Goal: Entertainment & Leisure: Consume media (video, audio)

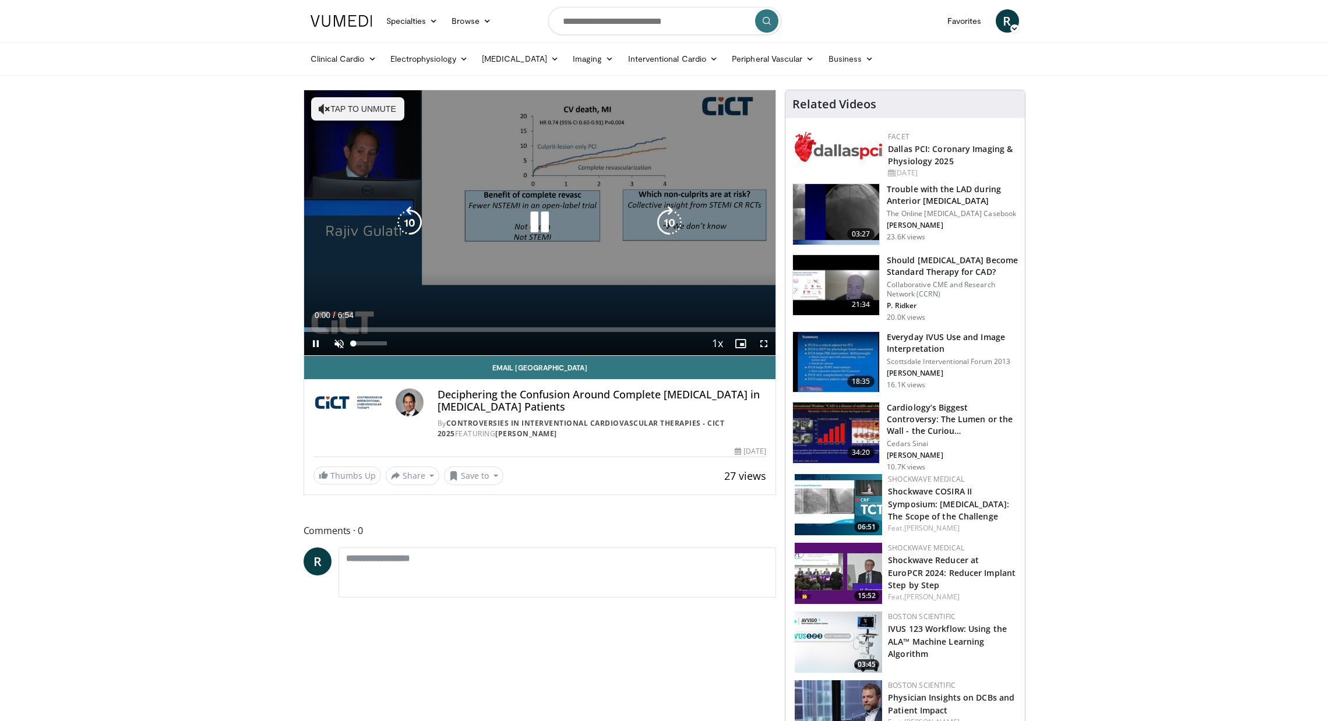
click at [338, 341] on span "Video Player" at bounding box center [338, 343] width 23 height 23
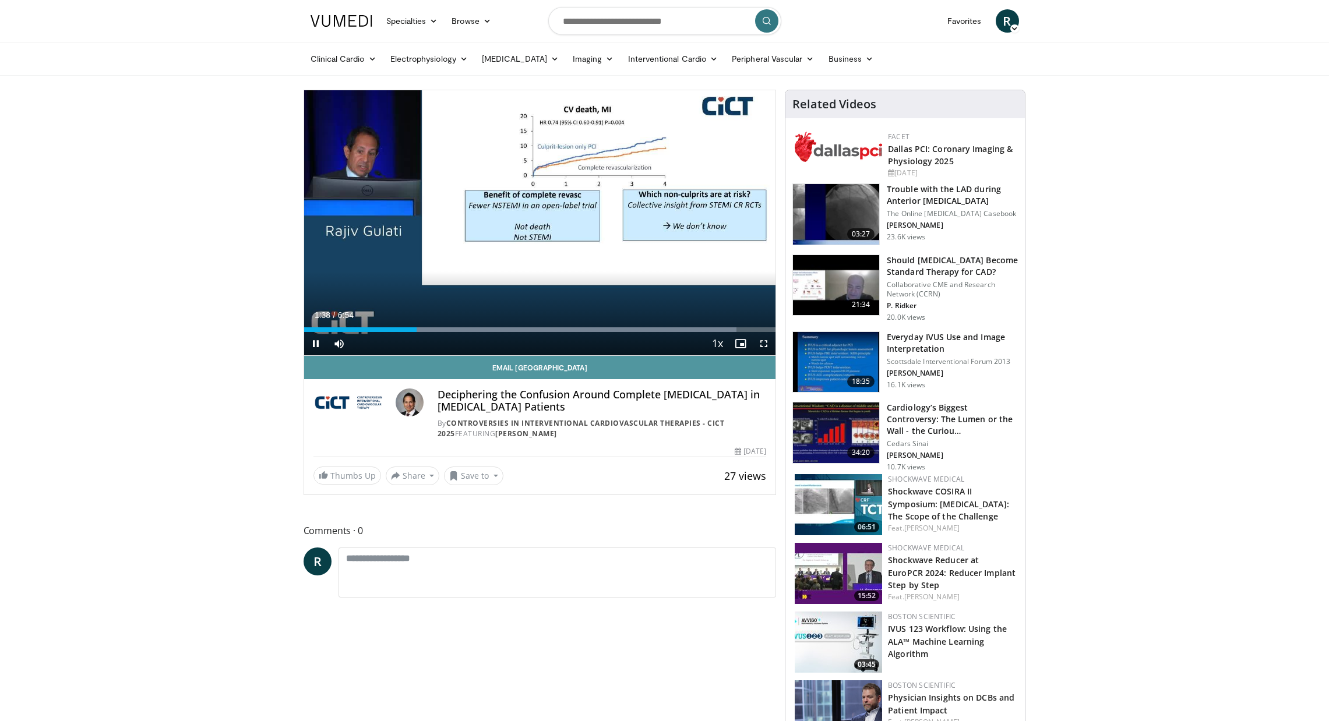
drag, startPoint x: 312, startPoint y: 346, endPoint x: 322, endPoint y: 361, distance: 17.6
click at [312, 346] on span "Video Player" at bounding box center [315, 343] width 23 height 23
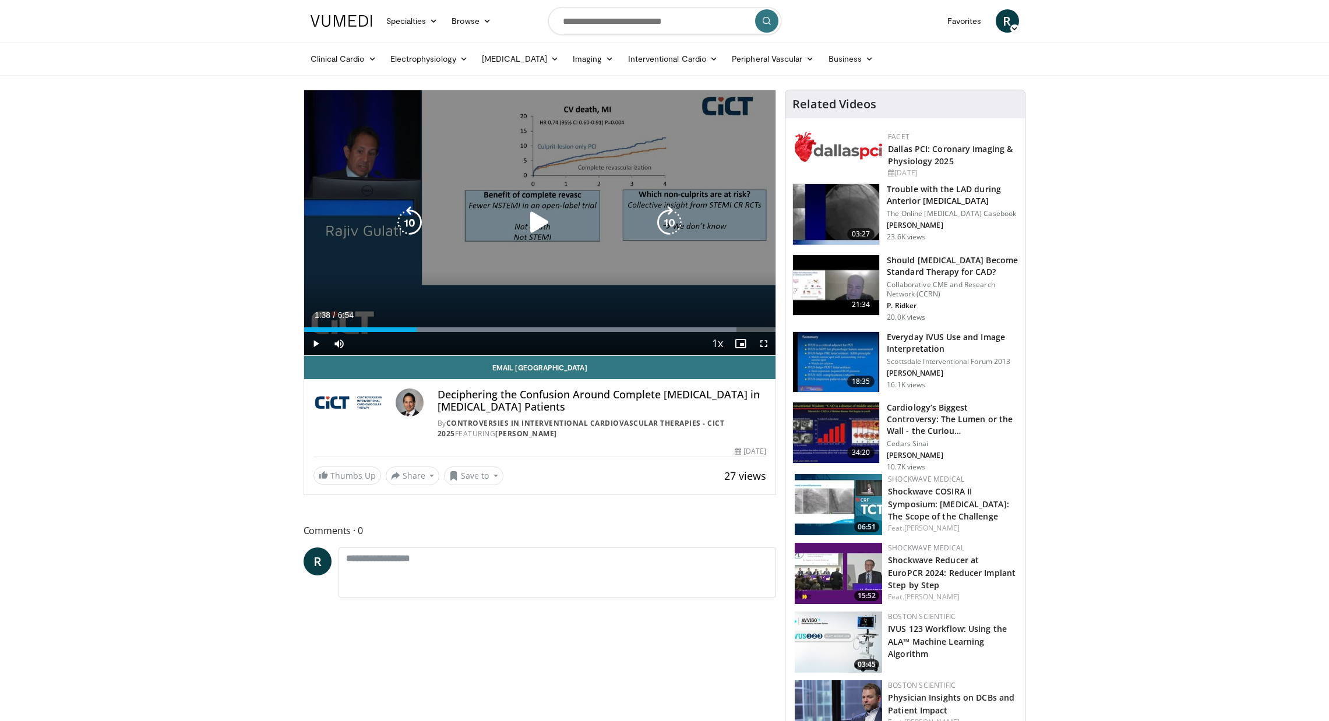
click at [404, 221] on icon "Video Player" at bounding box center [409, 222] width 33 height 33
click at [536, 224] on icon "Video Player" at bounding box center [539, 222] width 33 height 33
click at [671, 220] on icon "Video Player" at bounding box center [669, 222] width 33 height 33
click at [526, 217] on icon "Video Player" at bounding box center [539, 222] width 33 height 33
click at [542, 225] on icon "Video Player" at bounding box center [539, 222] width 33 height 33
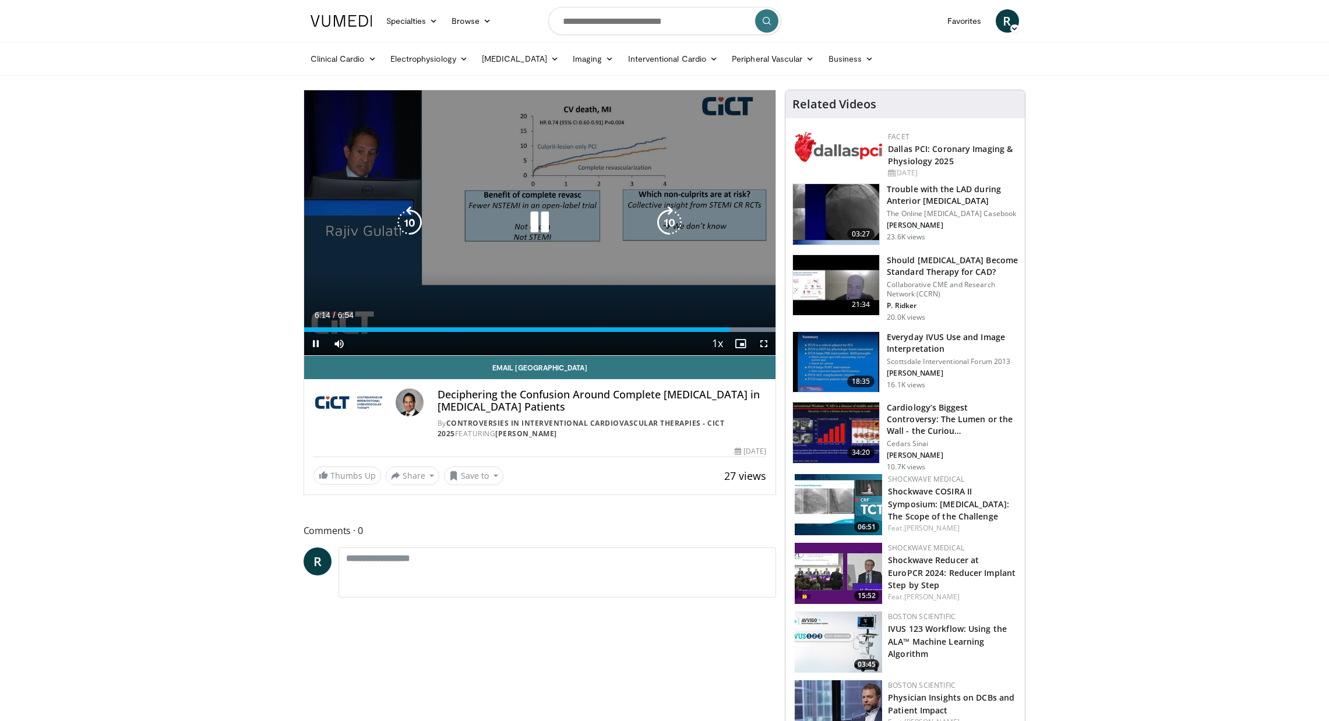
click at [549, 219] on icon "Video Player" at bounding box center [539, 222] width 33 height 33
drag, startPoint x: 535, startPoint y: 225, endPoint x: 579, endPoint y: 235, distance: 44.9
click at [535, 225] on icon "Video Player" at bounding box center [539, 222] width 33 height 33
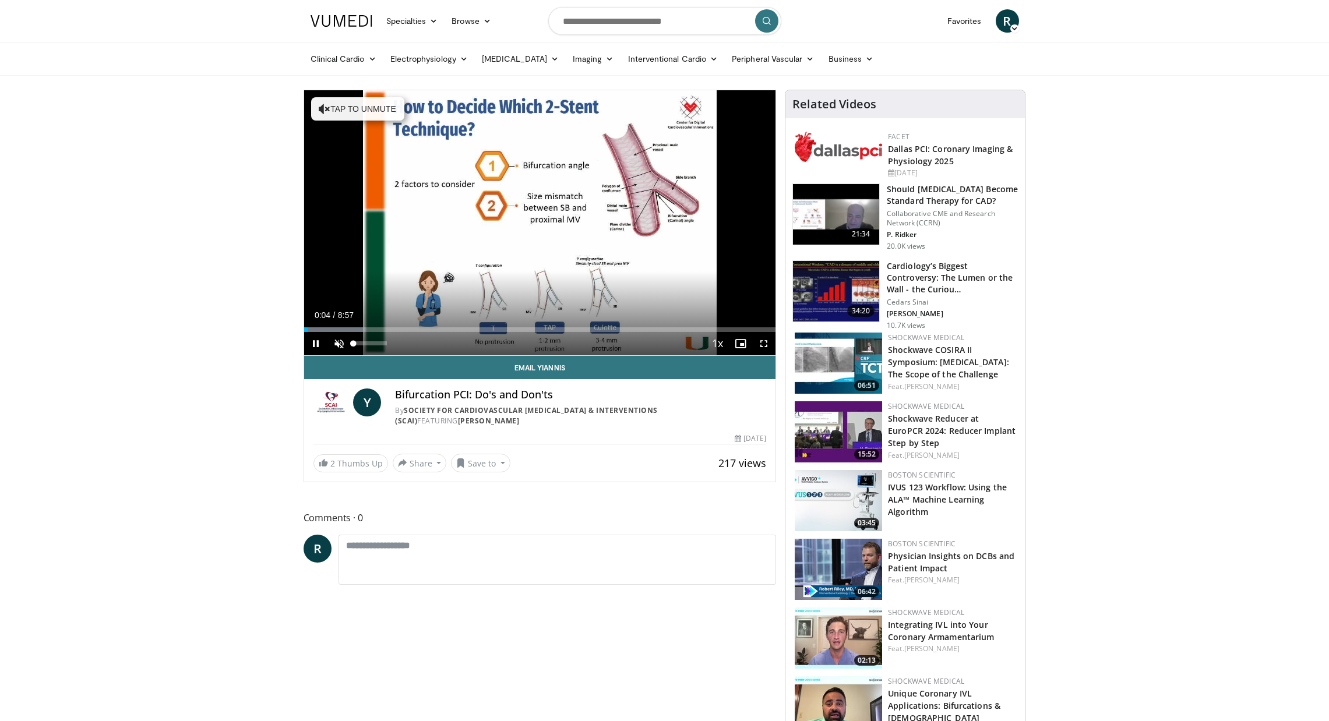
drag, startPoint x: 333, startPoint y: 344, endPoint x: 343, endPoint y: 351, distance: 12.5
click at [333, 344] on span "Video Player" at bounding box center [338, 343] width 23 height 23
click at [765, 347] on span "Video Player" at bounding box center [763, 343] width 23 height 23
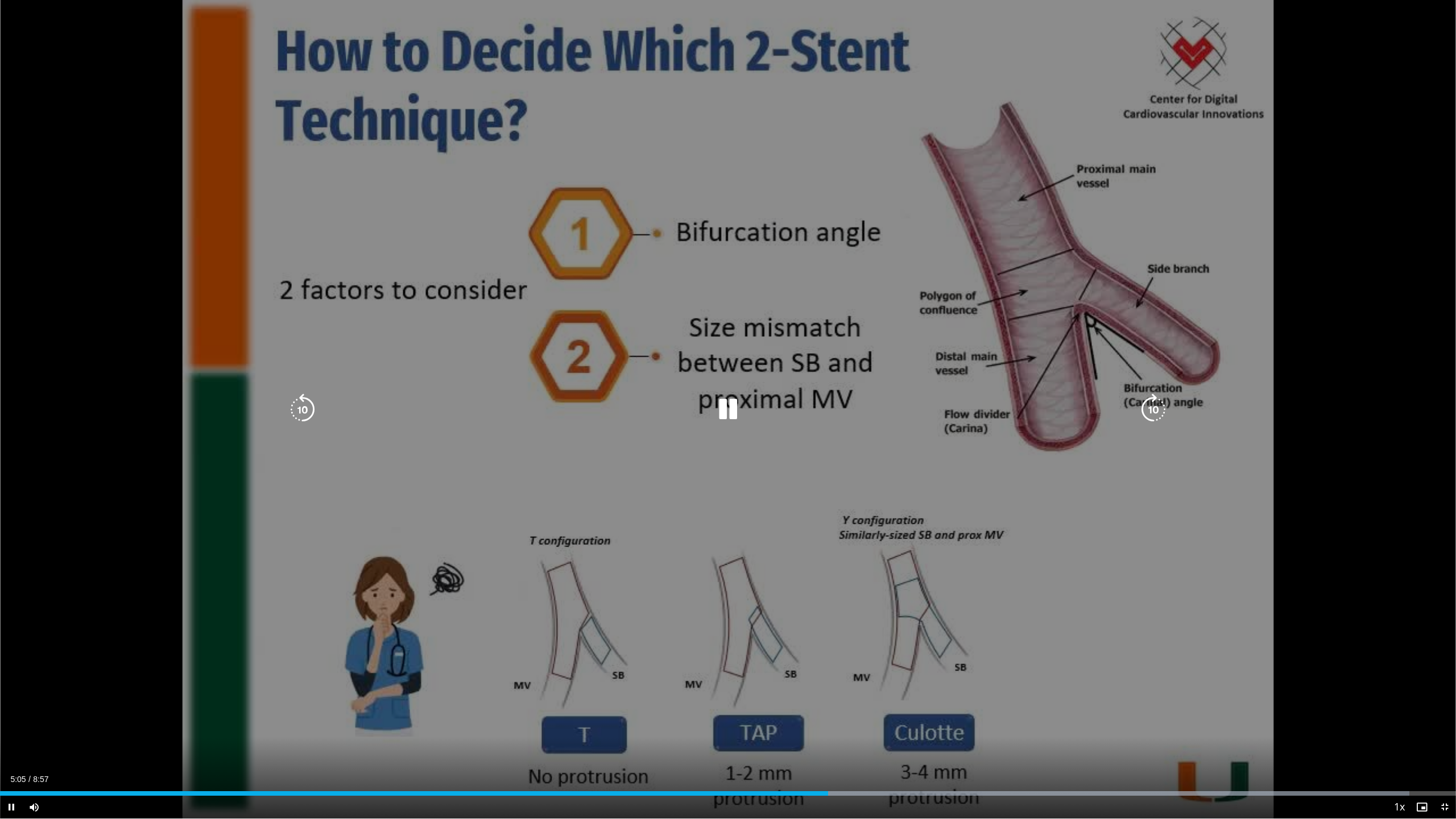
click at [734, 413] on icon "Video Player" at bounding box center [728, 409] width 32 height 32
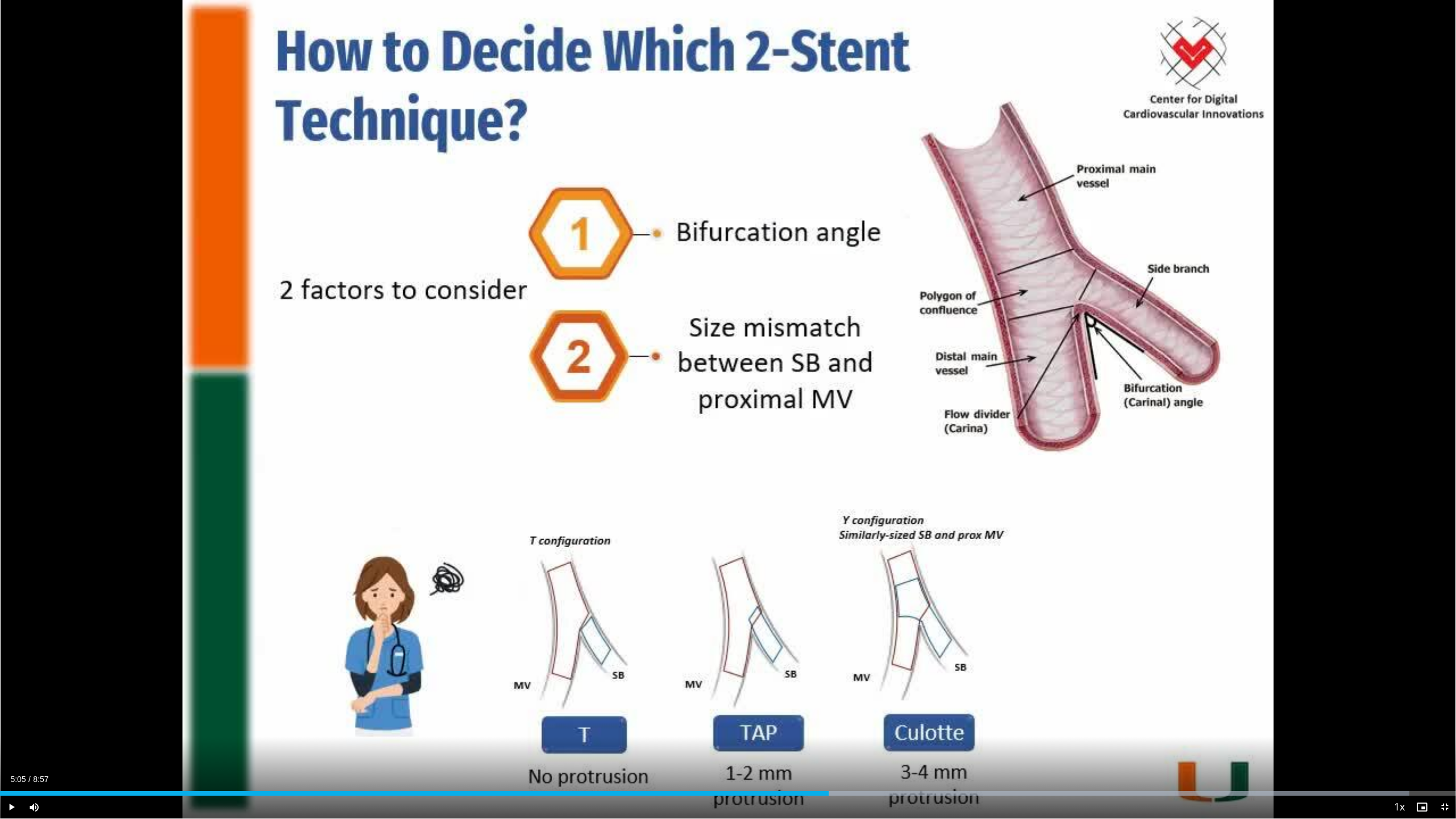
click at [12, 704] on span "Video Player" at bounding box center [11, 806] width 22 height 22
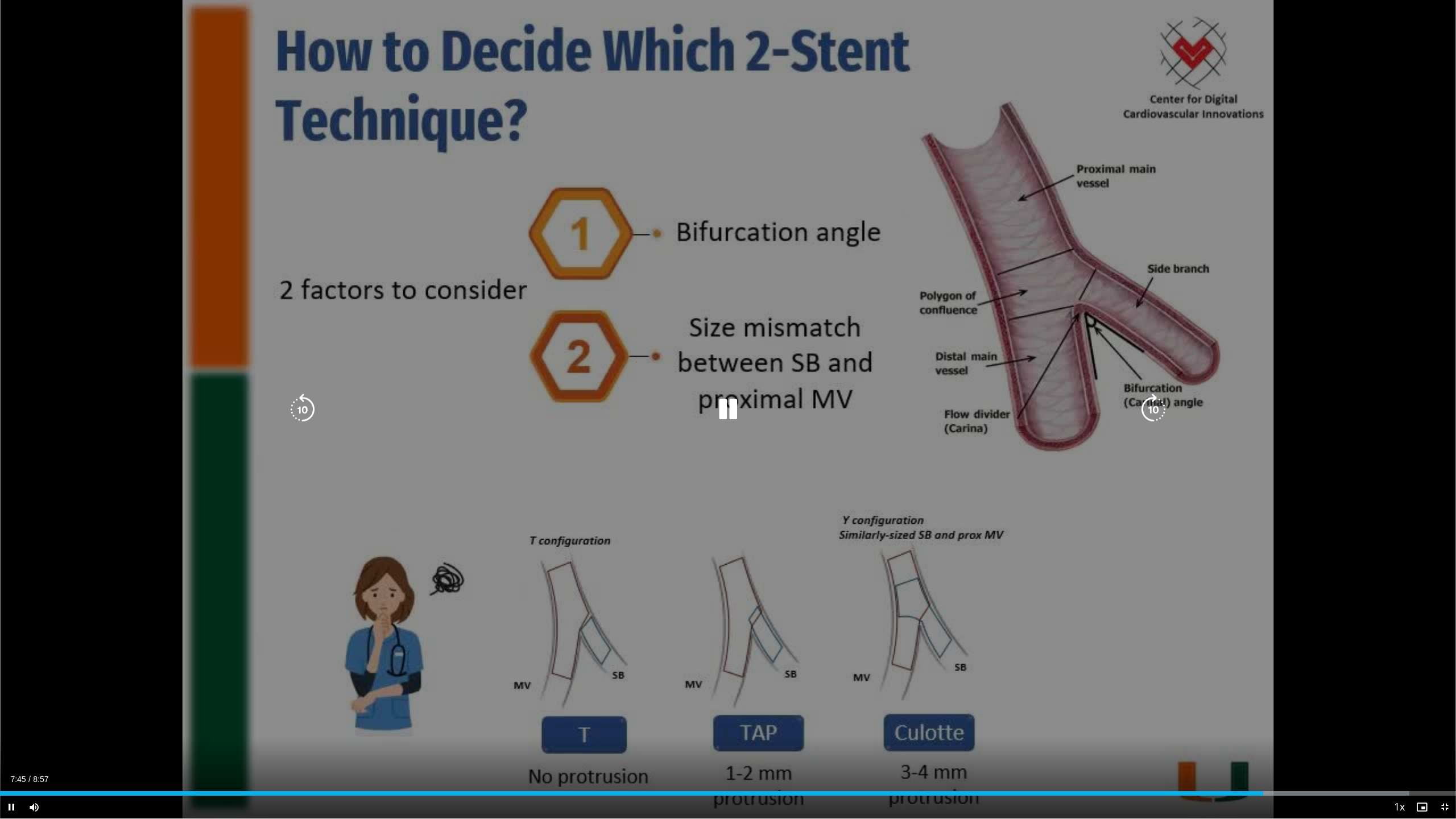
click at [1297, 704] on span "Video Player" at bounding box center [1444, 806] width 22 height 22
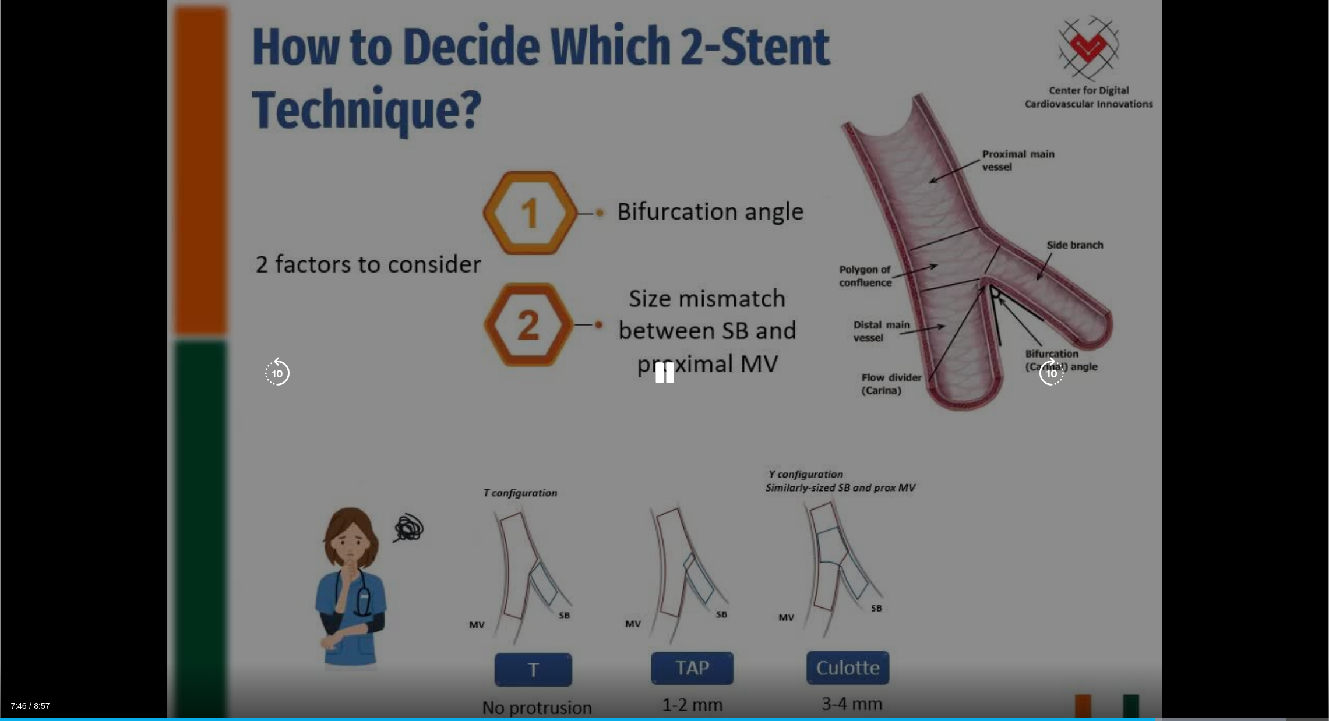
scroll to position [6, 0]
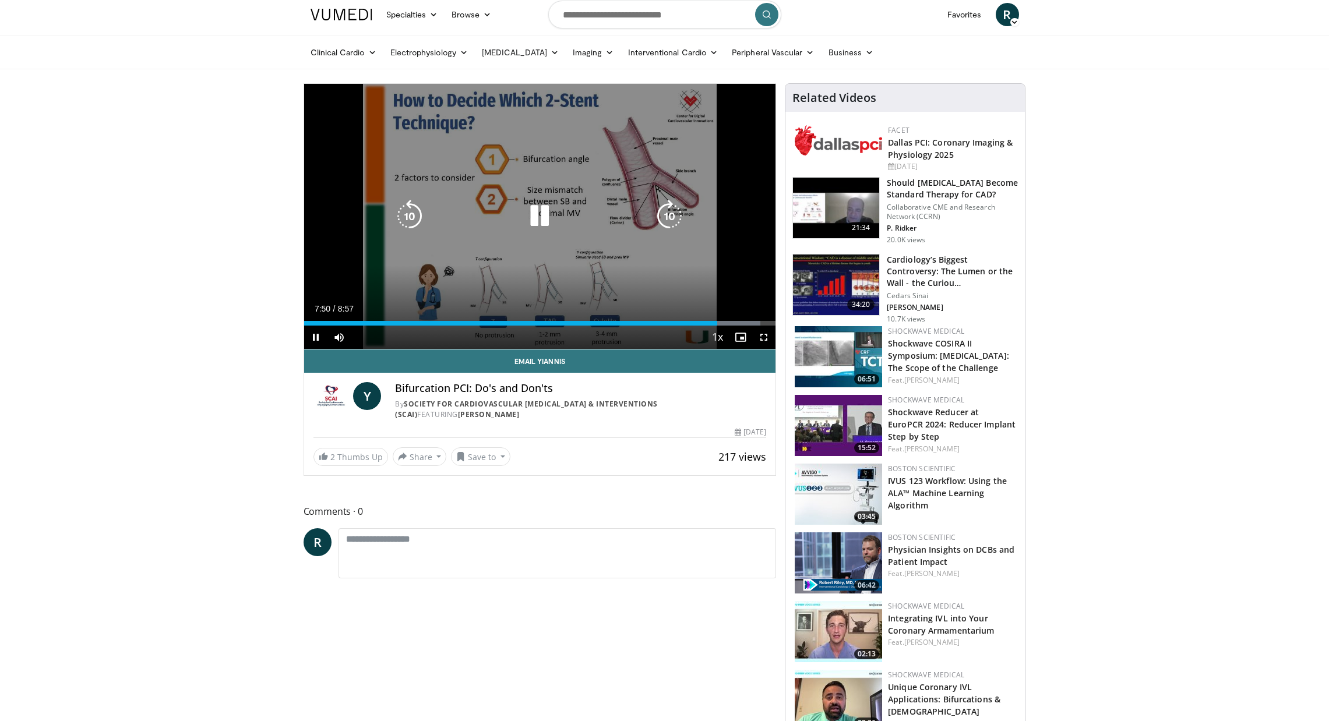
click at [538, 214] on icon "Video Player" at bounding box center [539, 216] width 33 height 33
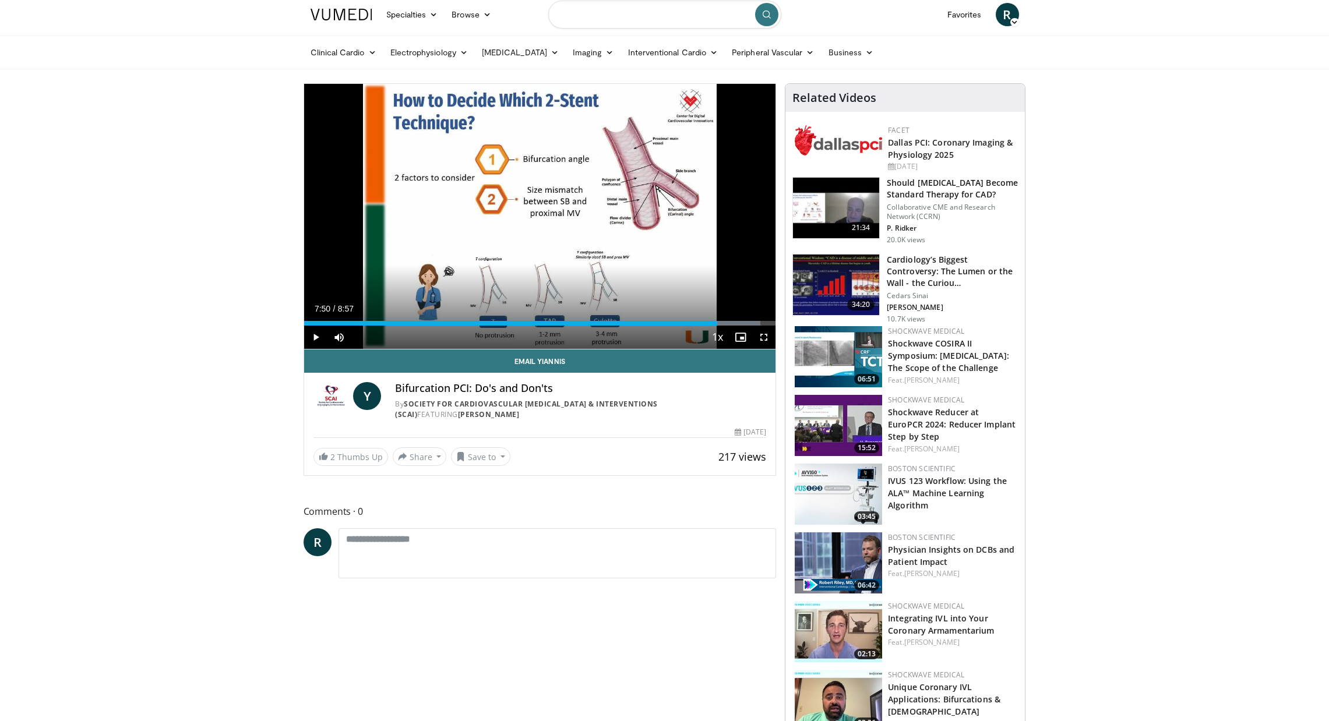
click at [619, 13] on input "Search topics, interventions" at bounding box center [664, 15] width 233 height 28
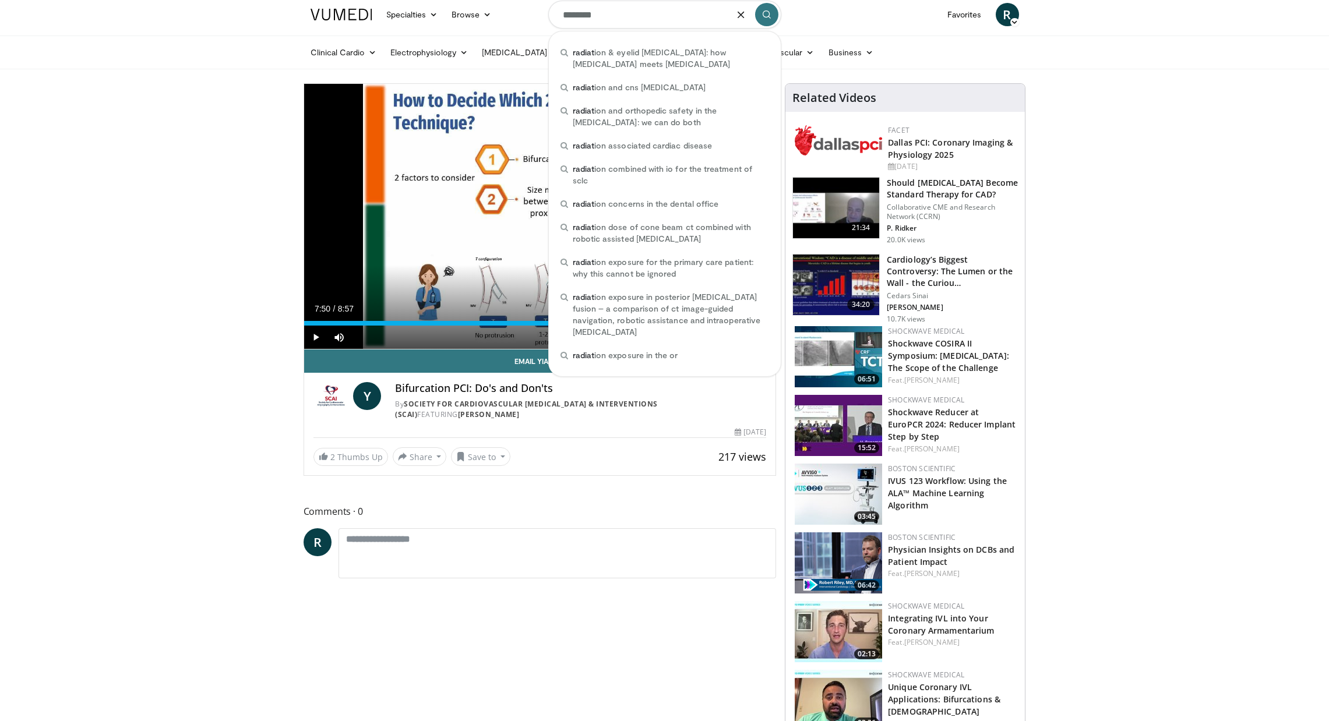
type input "*********"
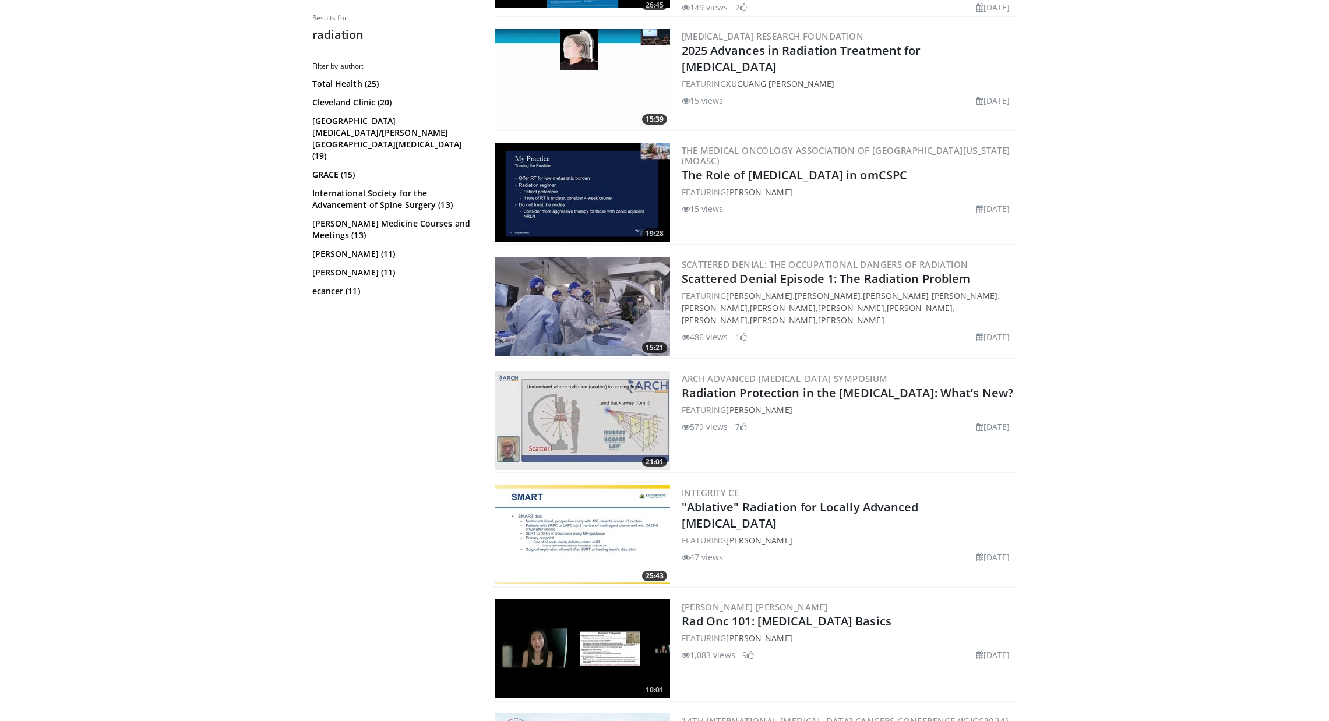
scroll to position [803, 0]
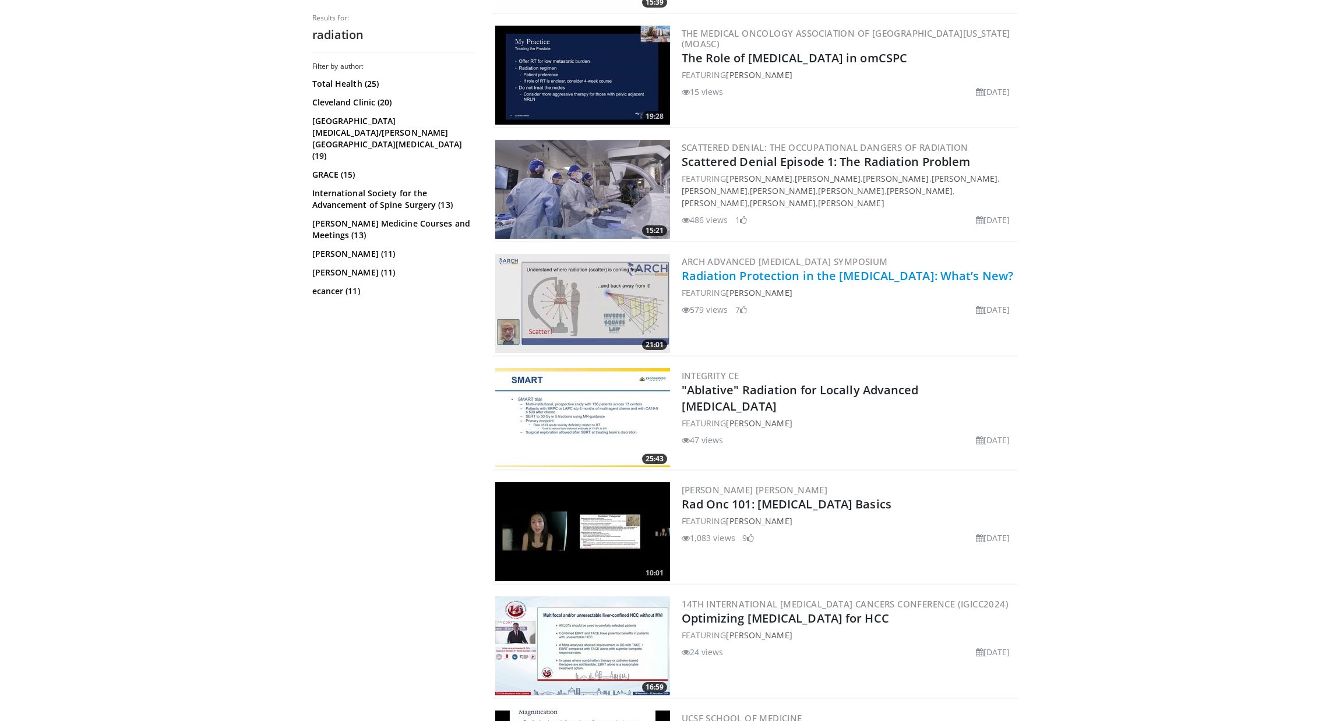
click at [771, 268] on link "Radiation Protection in the Cath Lab: What’s New?" at bounding box center [848, 276] width 332 height 16
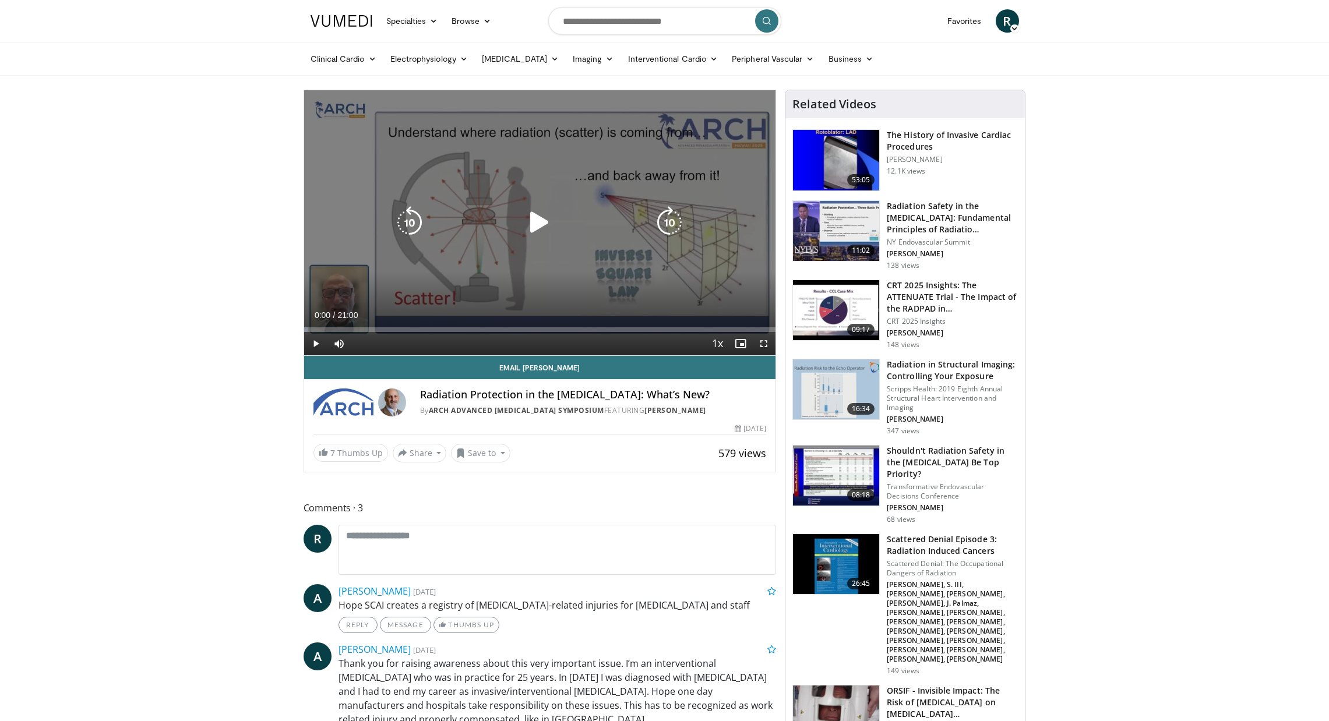
click at [547, 225] on icon "Video Player" at bounding box center [539, 222] width 33 height 33
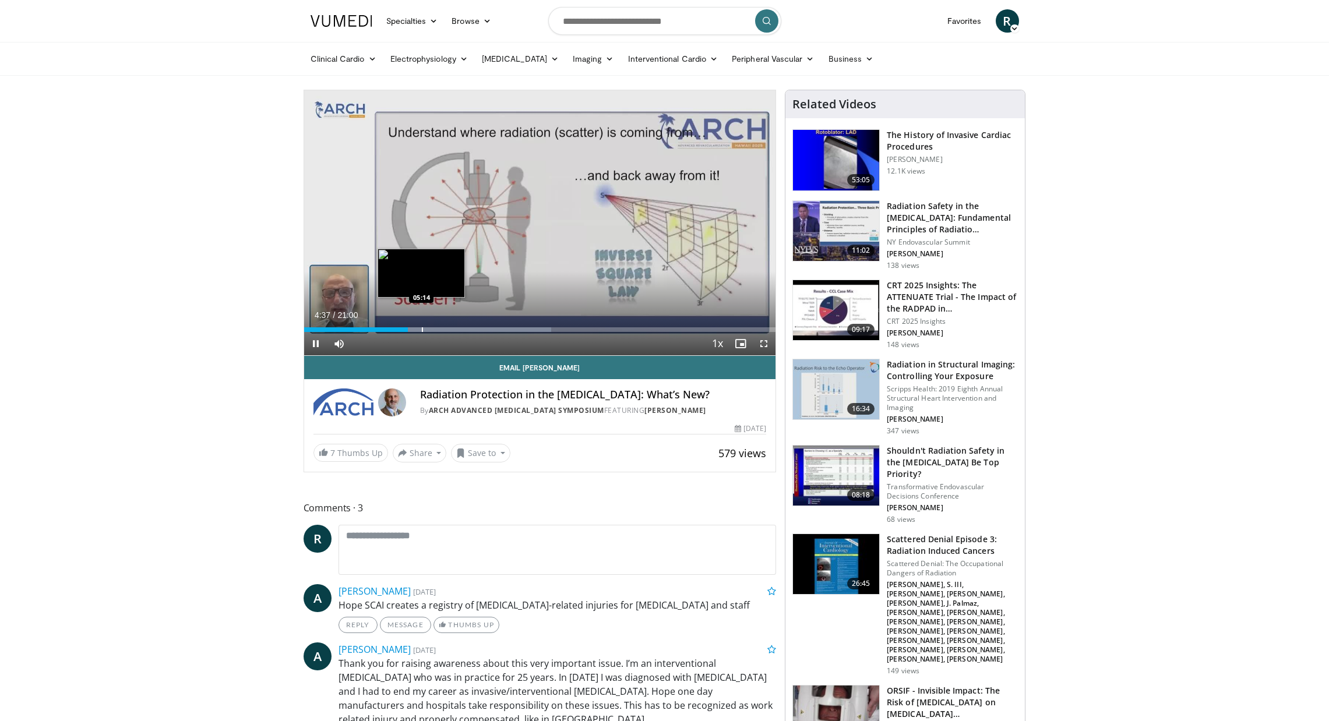
click at [422, 328] on div "Progress Bar" at bounding box center [422, 329] width 1 height 5
click at [433, 329] on div "Progress Bar" at bounding box center [433, 329] width 1 height 5
click at [446, 331] on div "Progress Bar" at bounding box center [446, 329] width 1 height 5
click at [456, 331] on div "Progress Bar" at bounding box center [456, 329] width 1 height 5
click at [469, 331] on div "Progress Bar" at bounding box center [469, 329] width 1 height 5
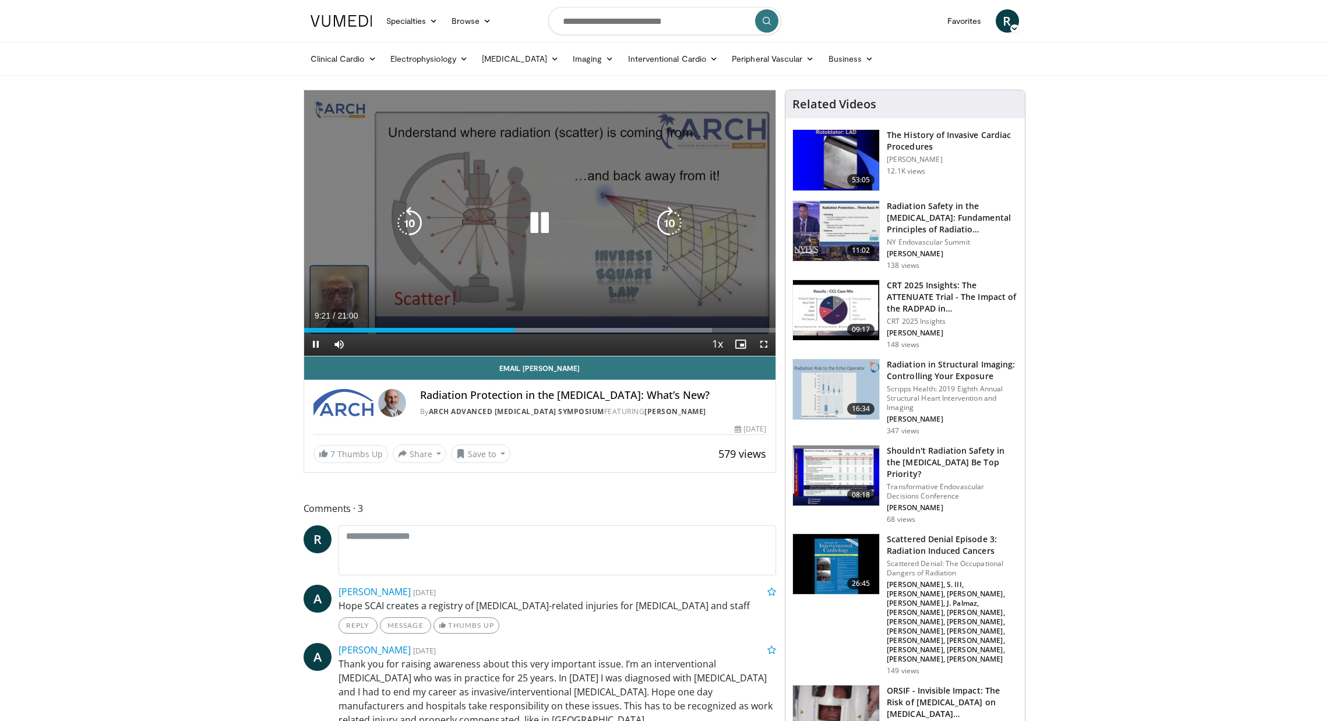
drag, startPoint x: 541, startPoint y: 225, endPoint x: 554, endPoint y: 255, distance: 32.6
click at [541, 225] on icon "Video Player" at bounding box center [539, 223] width 33 height 33
